Goal: Task Accomplishment & Management: Use online tool/utility

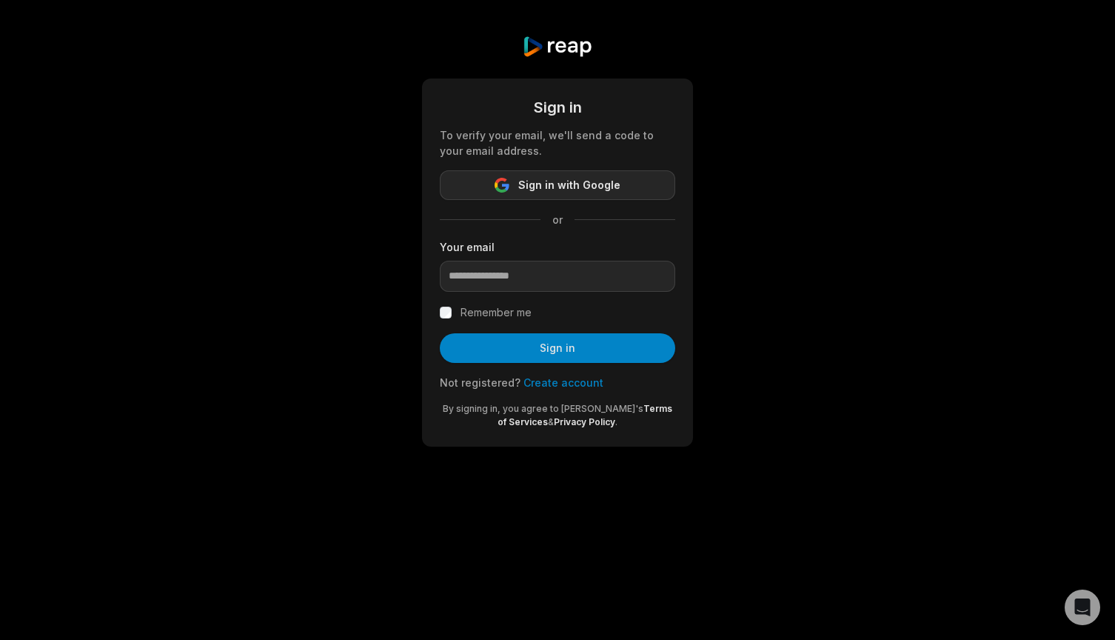
click at [567, 189] on span "Sign in with Google" at bounding box center [569, 185] width 102 height 18
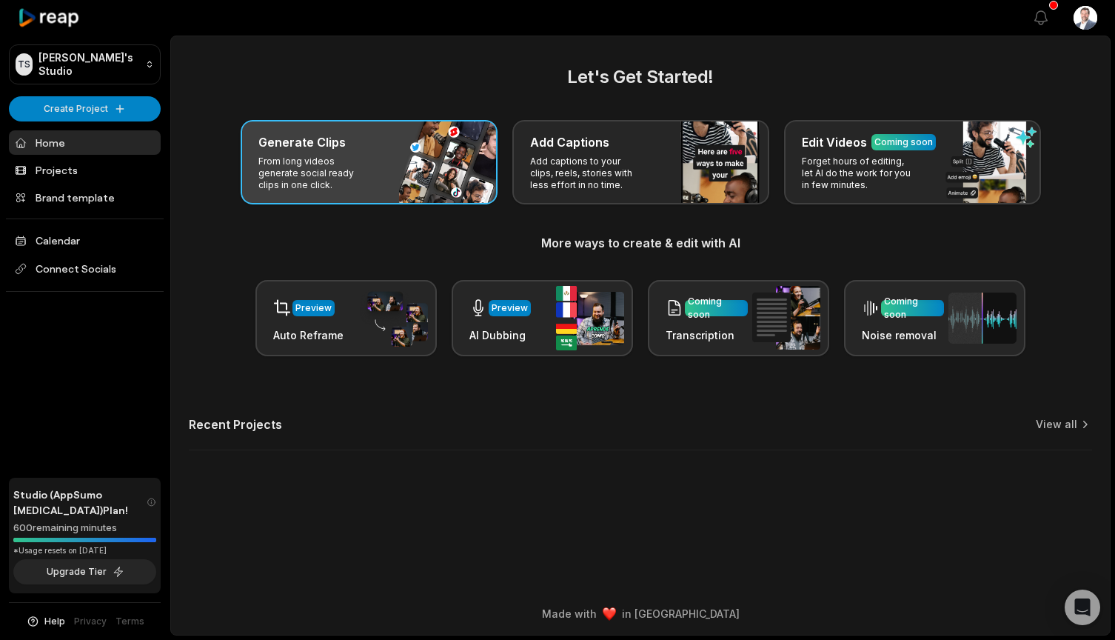
click at [361, 163] on p "From long videos generate social ready clips in one click." at bounding box center [315, 174] width 115 height 36
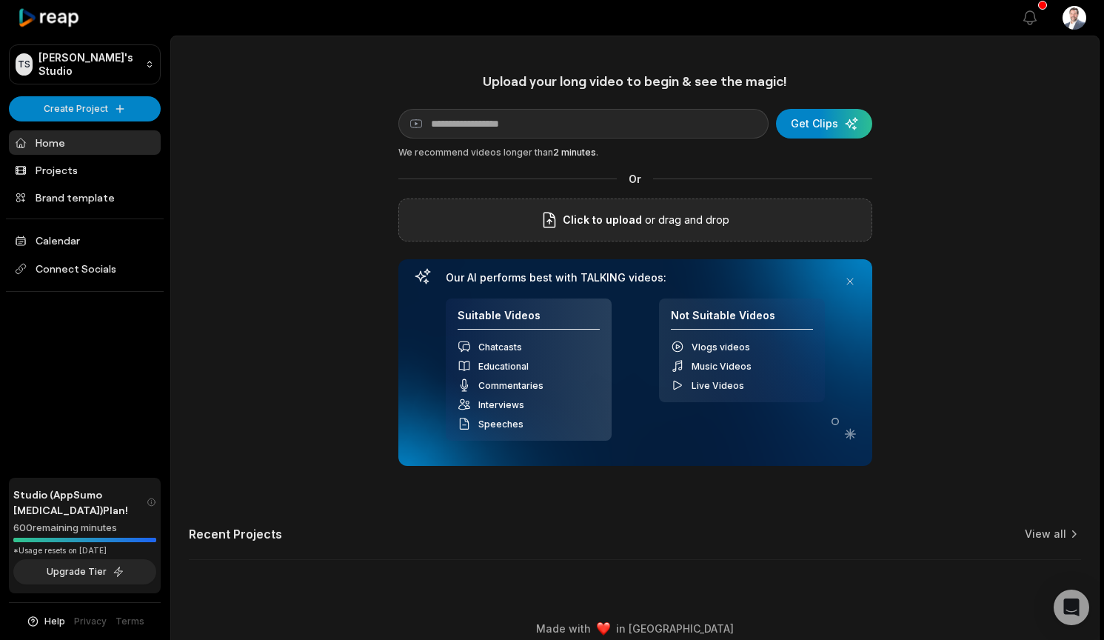
click at [635, 216] on span "Click to upload" at bounding box center [602, 220] width 79 height 18
click at [0, 0] on input "Click to upload" at bounding box center [0, 0] width 0 height 0
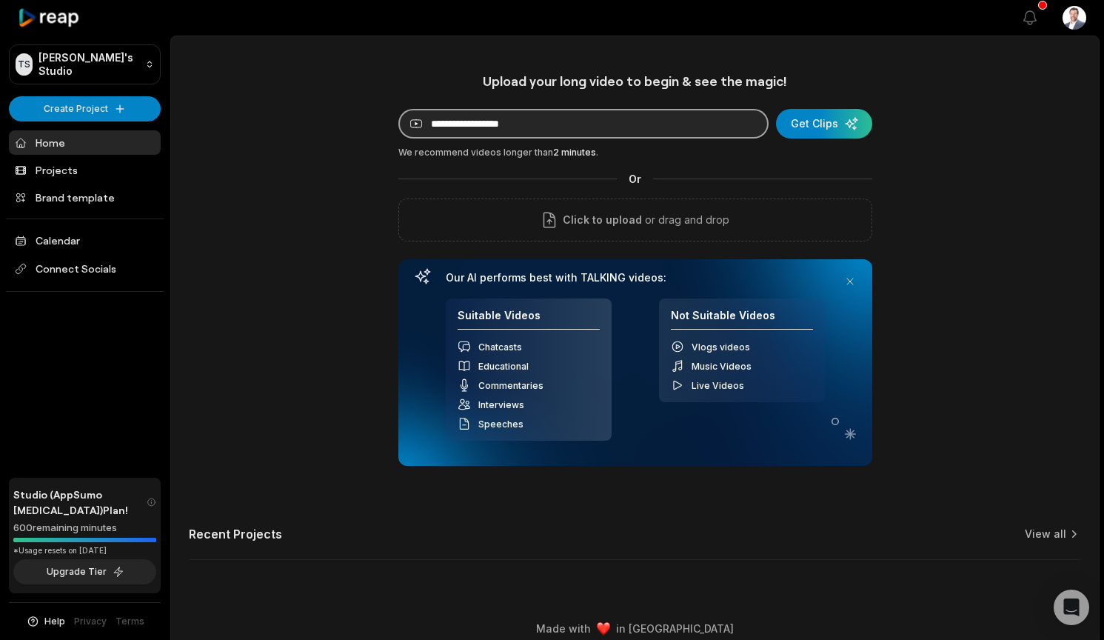
click at [460, 121] on input at bounding box center [583, 124] width 370 height 30
paste input "**********"
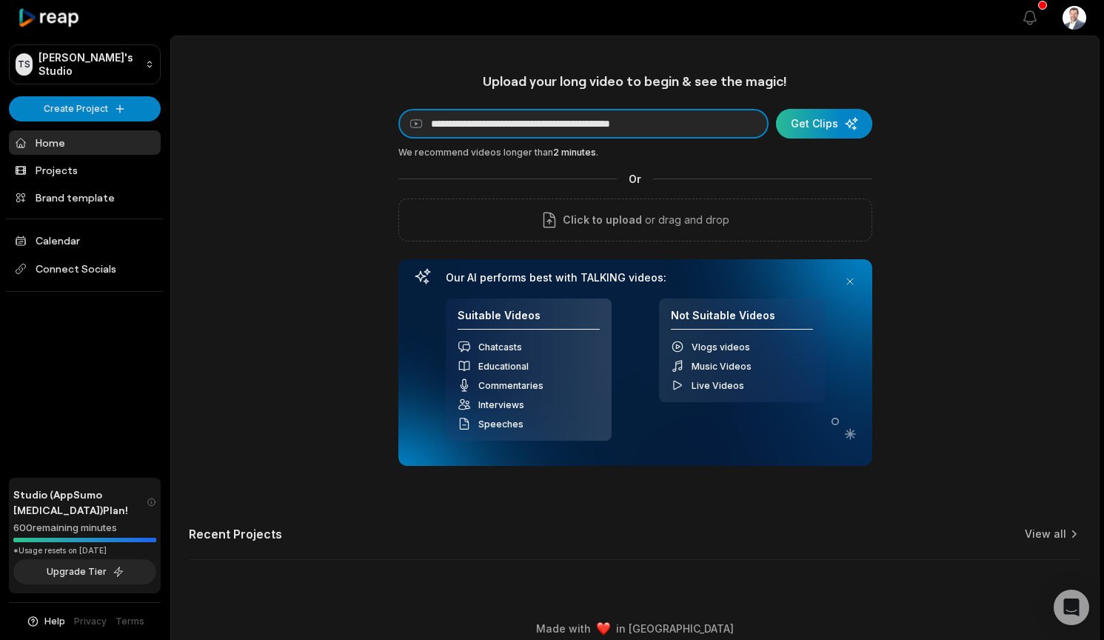
type input "**********"
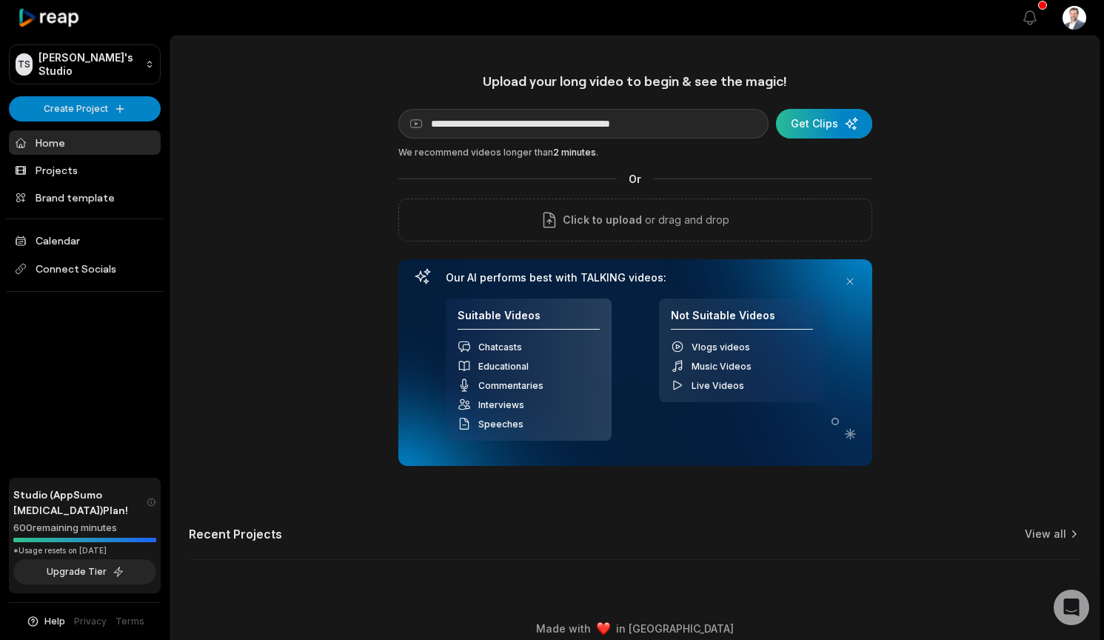
click at [814, 124] on div "submit" at bounding box center [824, 124] width 96 height 30
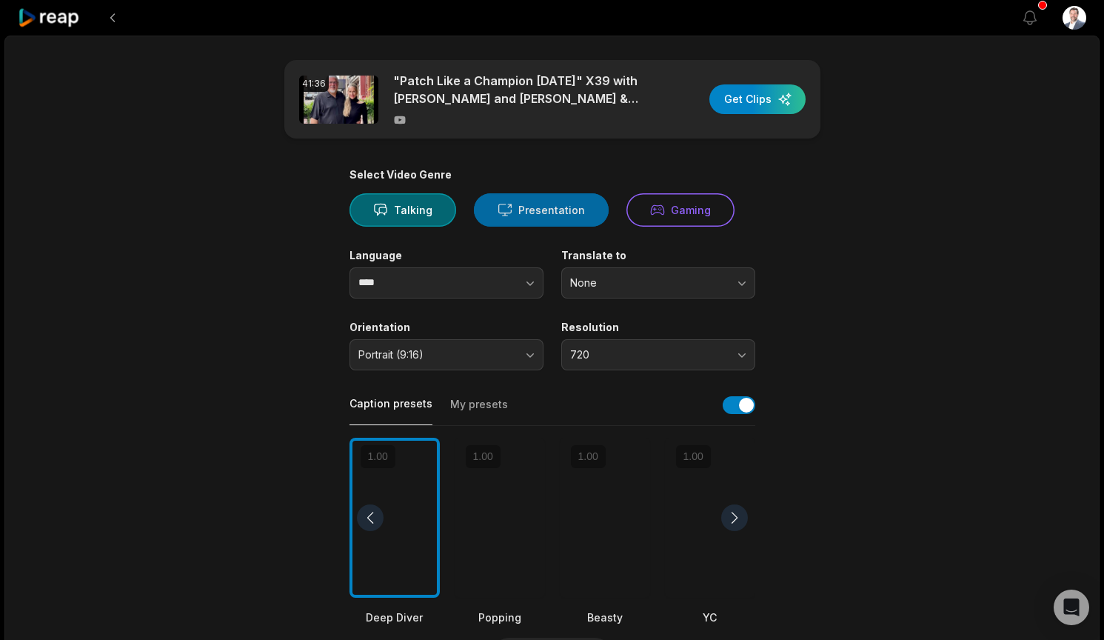
click at [546, 210] on button "Presentation" at bounding box center [541, 209] width 135 height 33
click at [527, 284] on icon "button" at bounding box center [530, 282] width 15 height 15
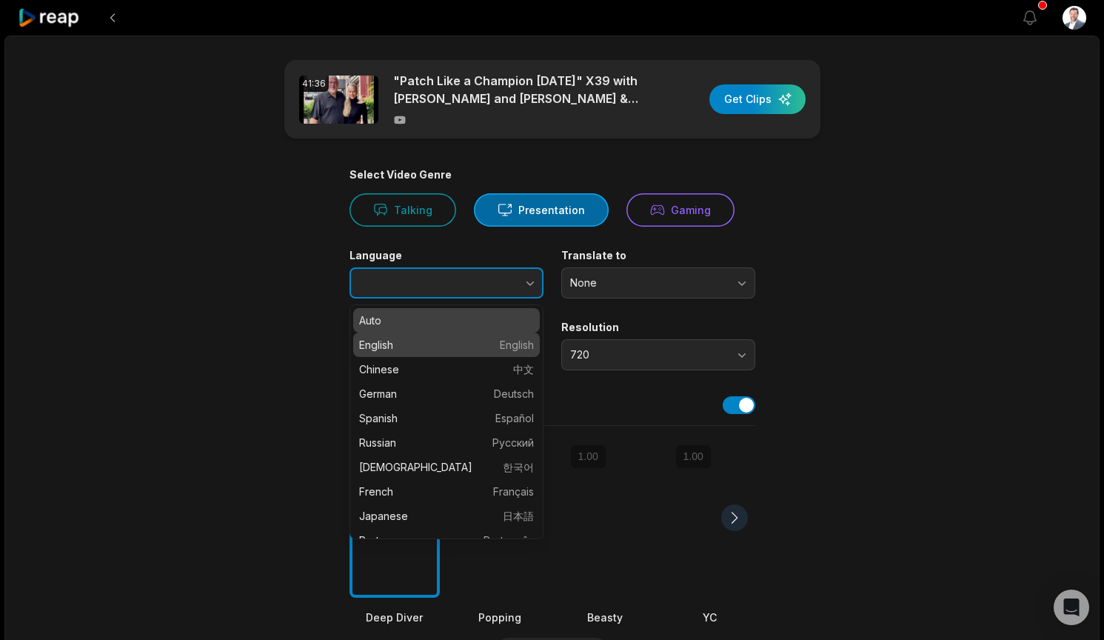
type input "*******"
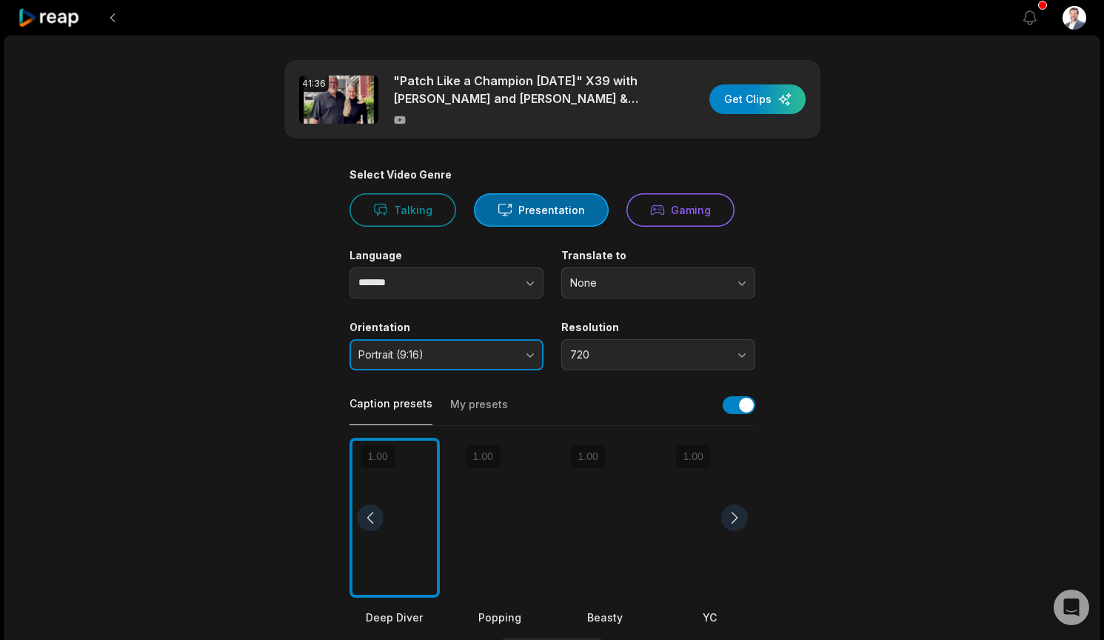
click at [530, 356] on button "Portrait (9:16)" at bounding box center [447, 354] width 194 height 31
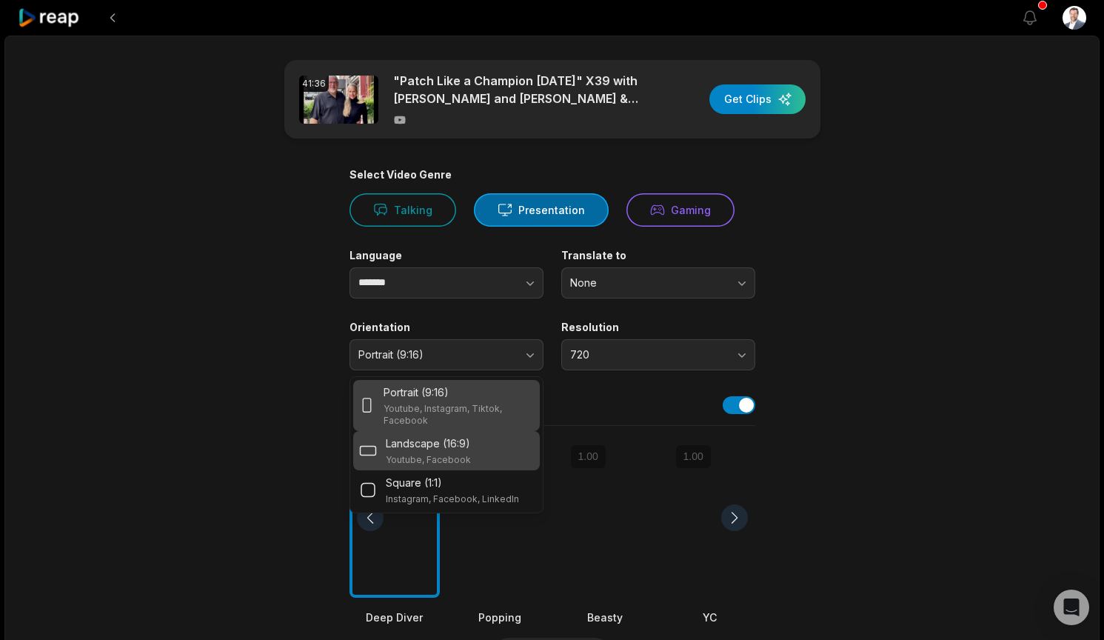
click at [448, 450] on p "Landscape (16:9)" at bounding box center [428, 443] width 84 height 16
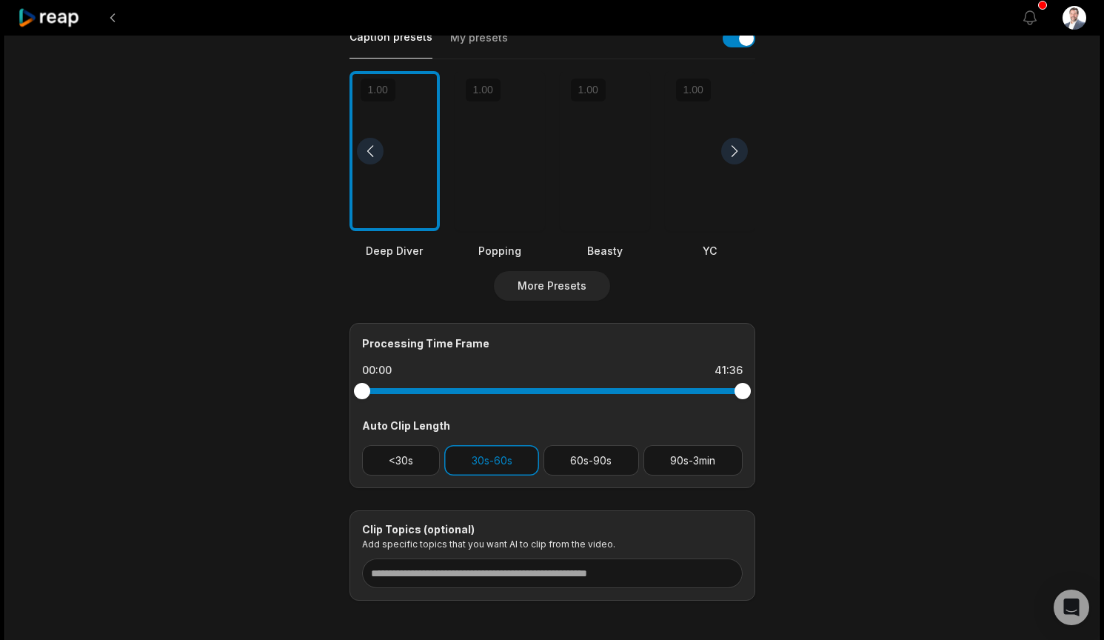
scroll to position [370, 0]
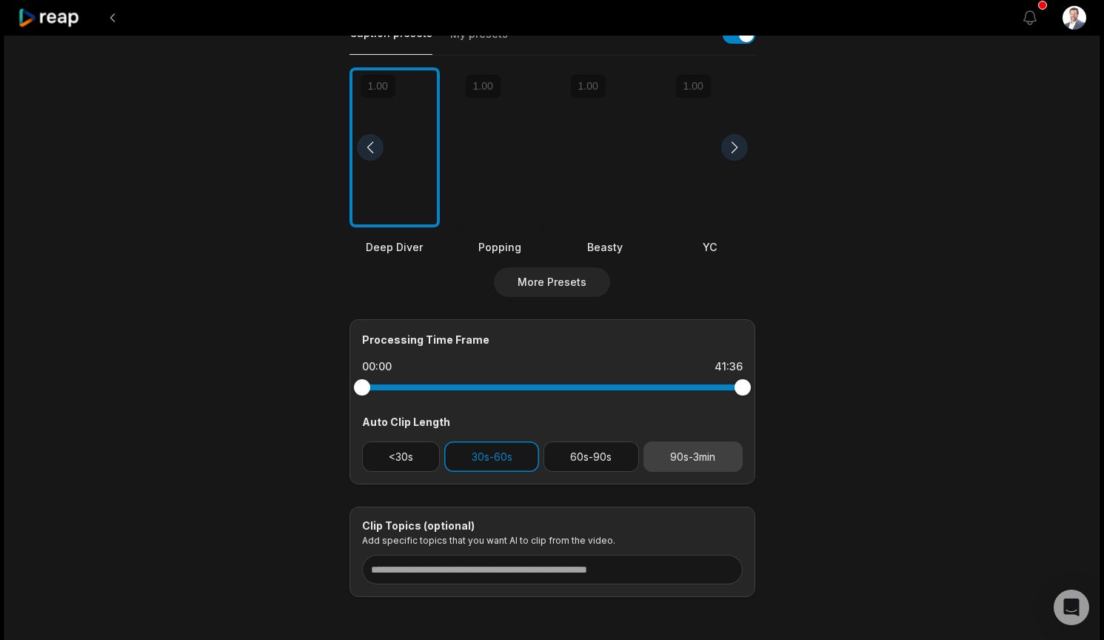
click at [692, 456] on button "90s-3min" at bounding box center [693, 456] width 99 height 30
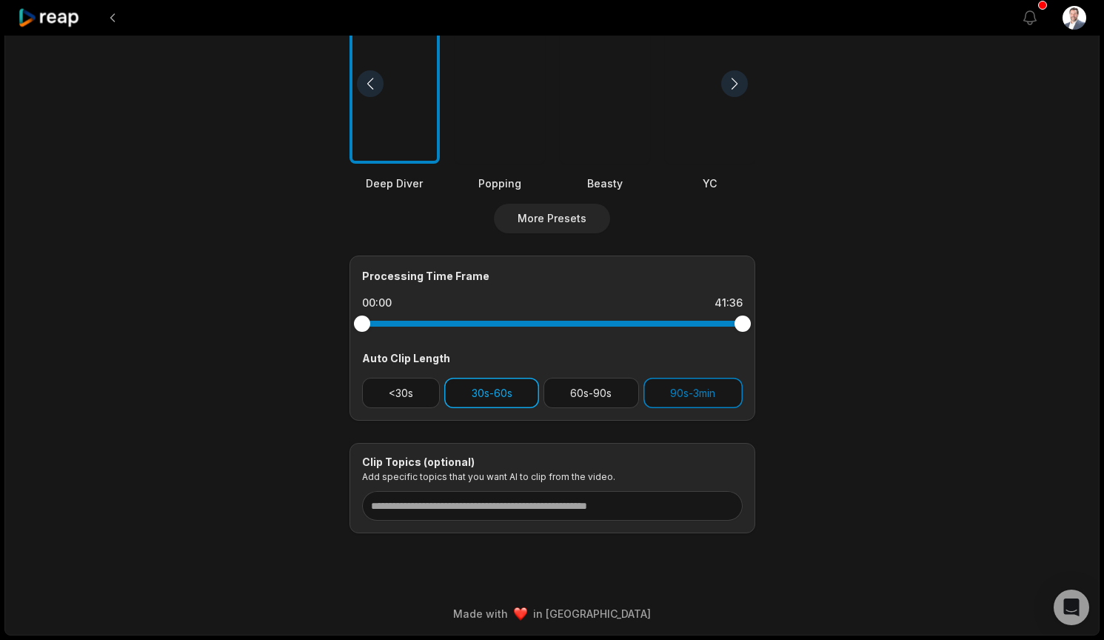
click at [475, 401] on button "30s-60s" at bounding box center [491, 393] width 95 height 30
click at [490, 393] on button "30s-60s" at bounding box center [491, 393] width 95 height 30
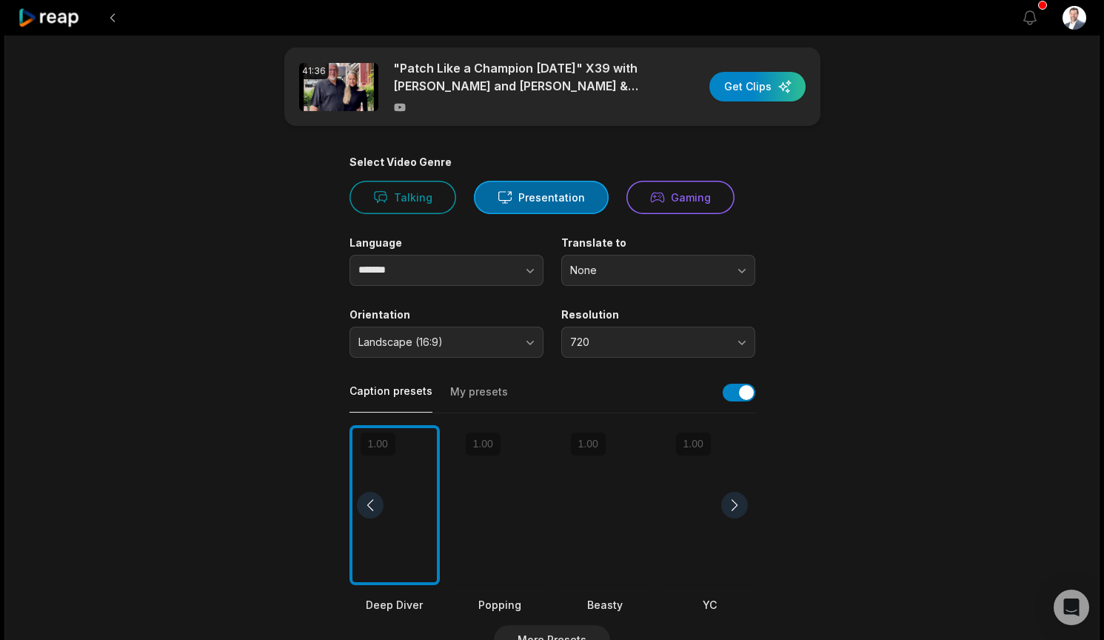
scroll to position [0, 0]
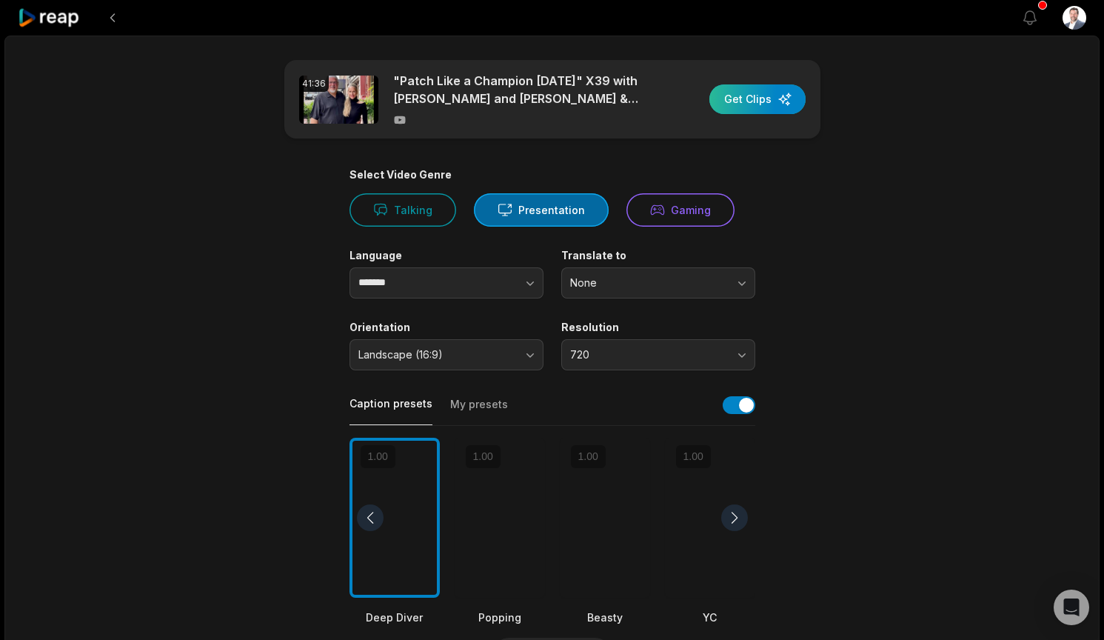
click at [743, 98] on div "button" at bounding box center [757, 99] width 96 height 30
